Goal: Task Accomplishment & Management: Use online tool/utility

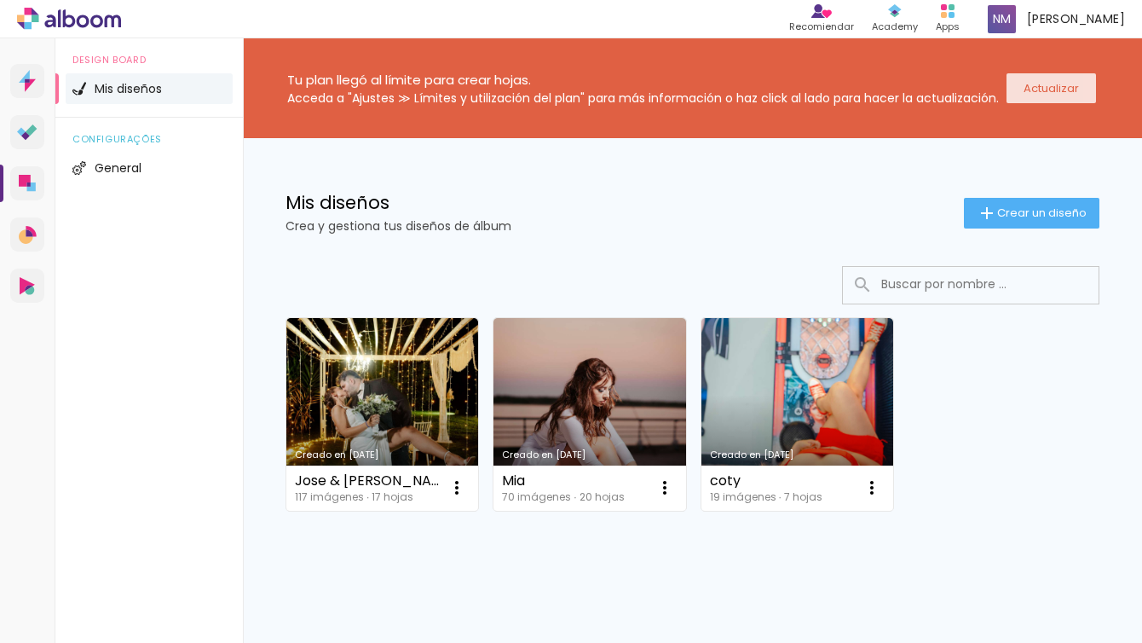
click at [1041, 101] on paper-button "Actualizar" at bounding box center [1050, 88] width 89 height 30
click at [0, 0] on slot "Actualizar" at bounding box center [0, 0] width 0 height 0
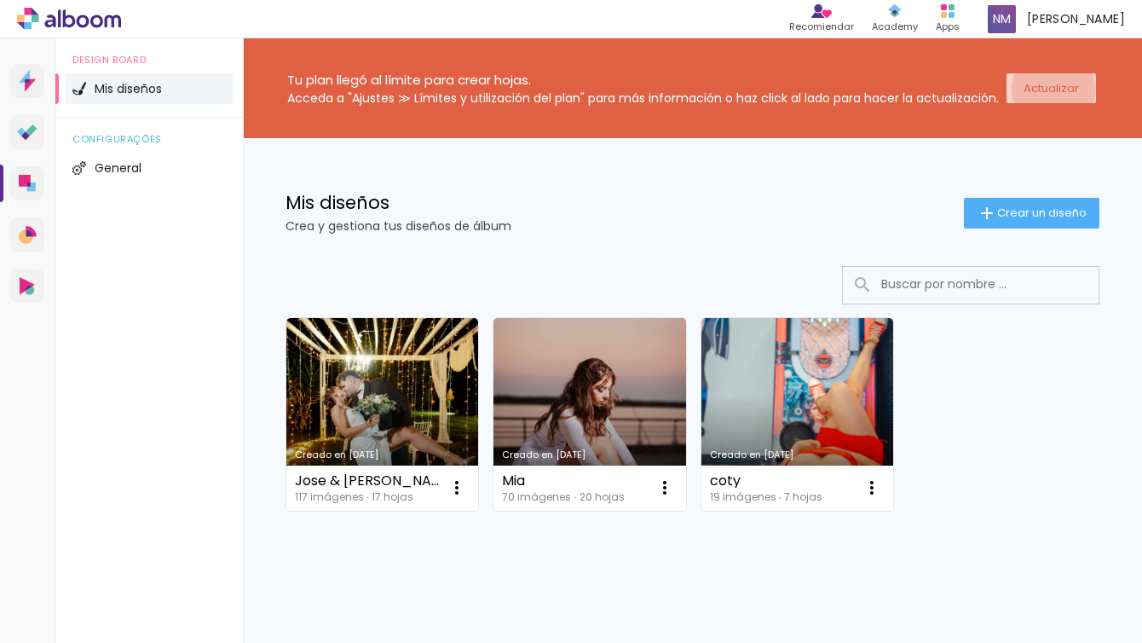
click at [0, 0] on slot "Actualizar" at bounding box center [0, 0] width 0 height 0
click at [1071, 74] on paper-button "Actualizar" at bounding box center [1050, 88] width 89 height 30
click at [0, 0] on slot "Actualizar" at bounding box center [0, 0] width 0 height 0
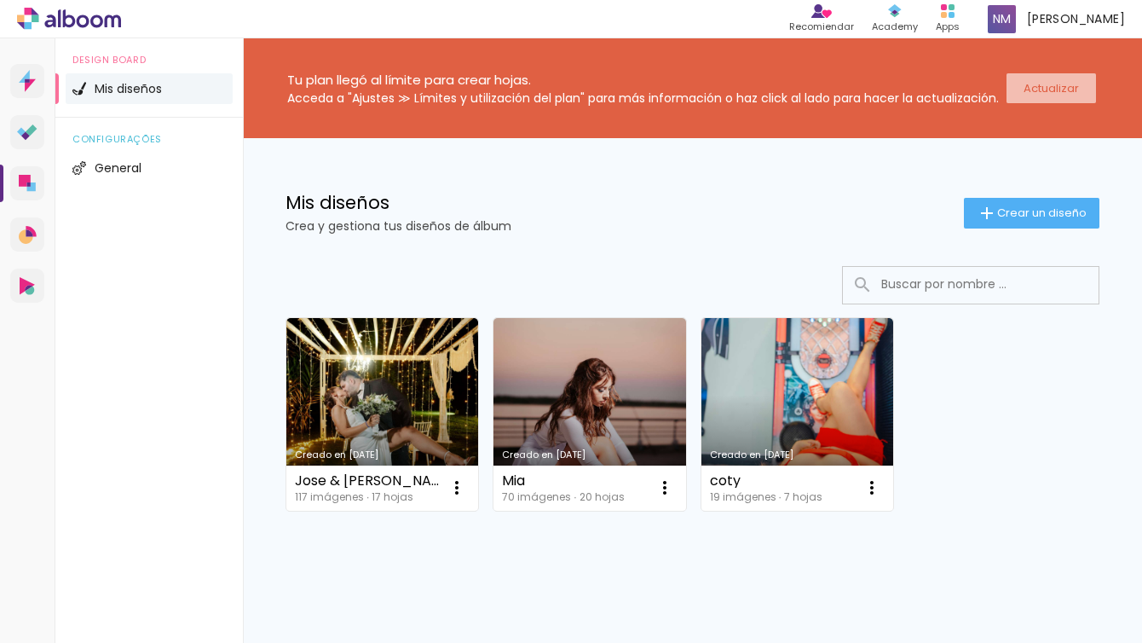
click at [0, 0] on slot "Actualizar" at bounding box center [0, 0] width 0 height 0
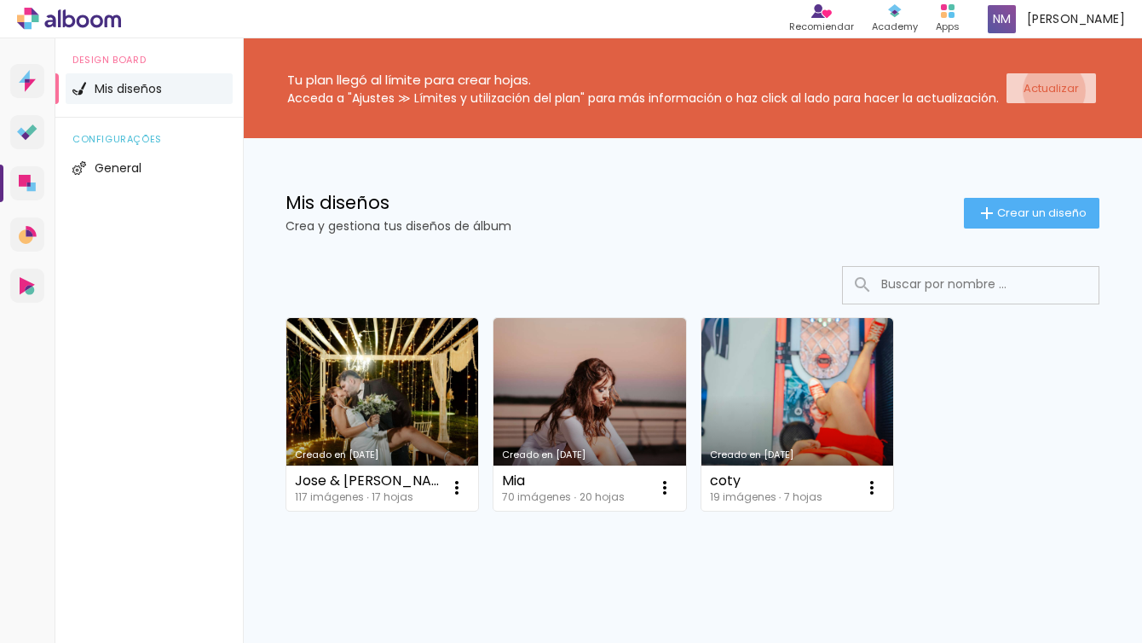
click at [0, 0] on slot "Actualizar" at bounding box center [0, 0] width 0 height 0
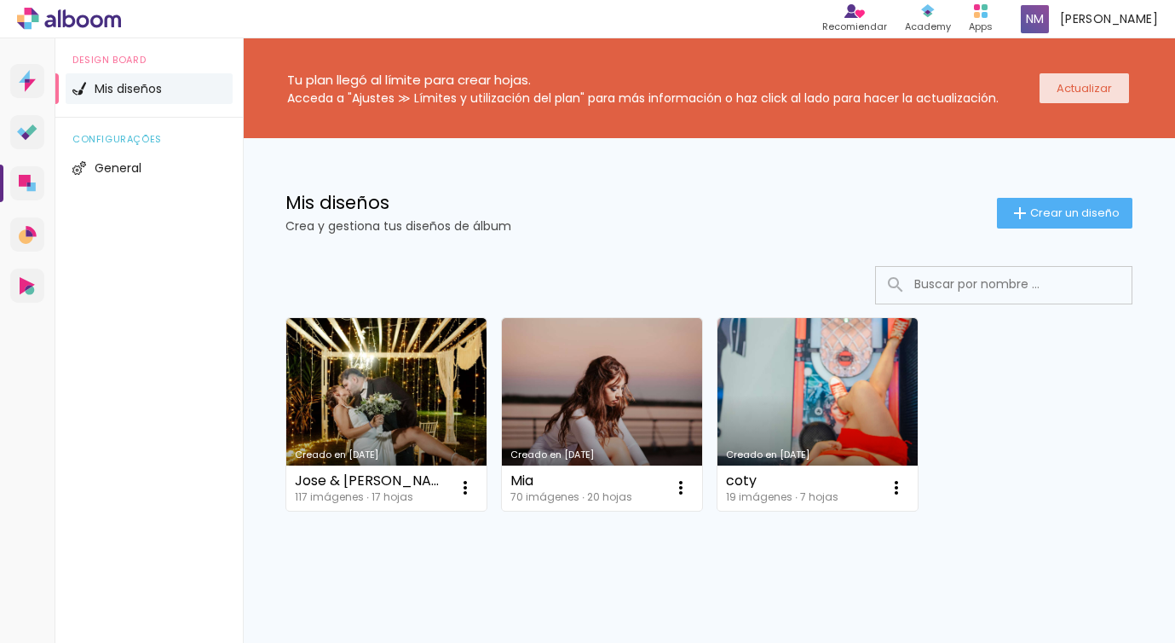
click at [1100, 85] on paper-button "Actualizar" at bounding box center [1084, 88] width 89 height 30
click at [0, 0] on slot "Actualizar" at bounding box center [0, 0] width 0 height 0
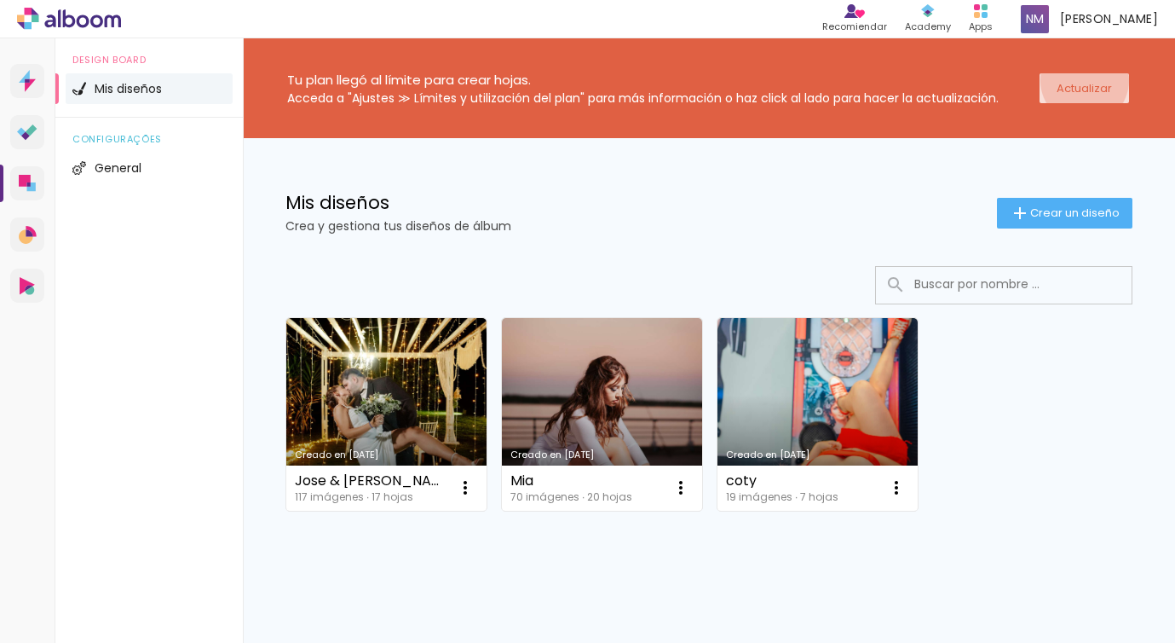
click at [0, 0] on slot "Actualizar" at bounding box center [0, 0] width 0 height 0
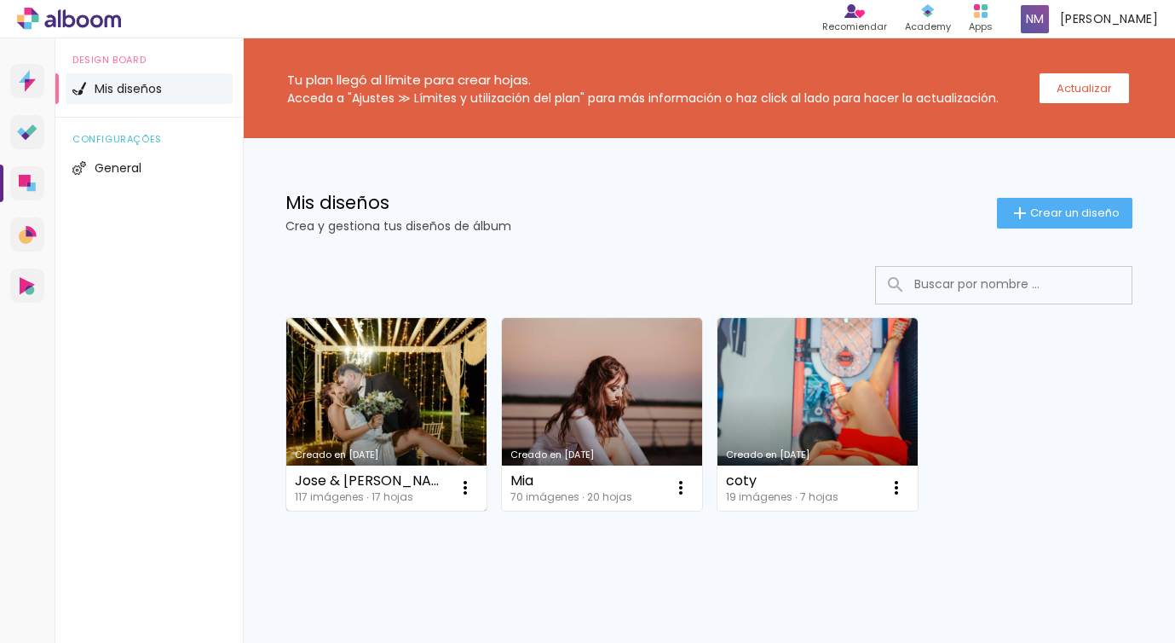
click at [427, 397] on link "Creado en 7/10/25" at bounding box center [386, 414] width 200 height 193
